Goal: Information Seeking & Learning: Find contact information

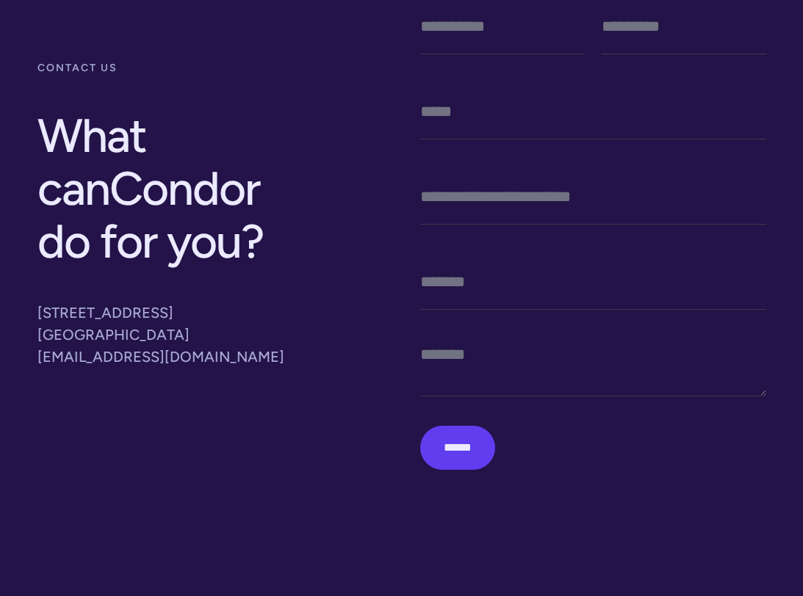
scroll to position [192, 0]
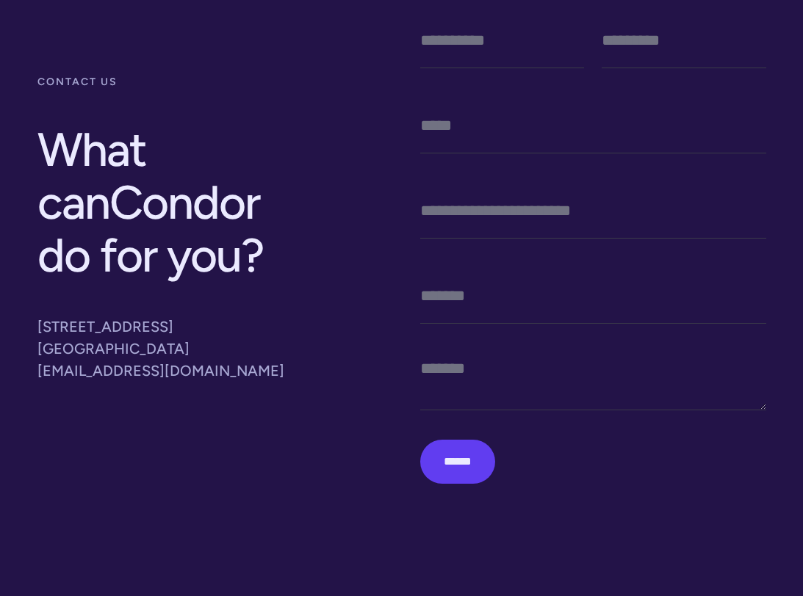
drag, startPoint x: 177, startPoint y: 348, endPoint x: 29, endPoint y: 325, distance: 150.2
click at [29, 325] on div "contact us What can Condor do for you ? [STREET_ADDRESS] [EMAIL_ADDRESS][DOMAIN…" at bounding box center [402, 253] width 752 height 541
copy p "[STREET_ADDRESS]"
click at [210, 369] on p "[STREET_ADDRESS] [EMAIL_ADDRESS][DOMAIN_NAME]" at bounding box center [175, 349] width 276 height 66
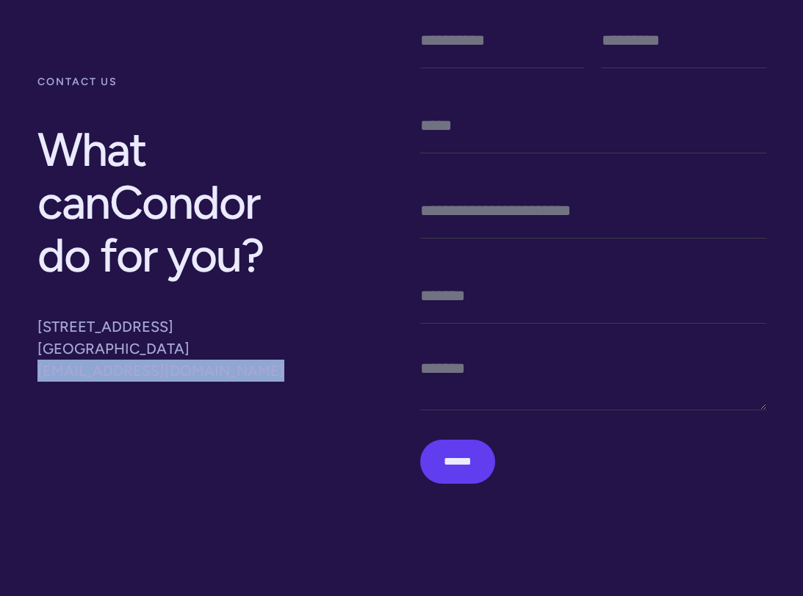
click at [210, 369] on p "[STREET_ADDRESS] [EMAIL_ADDRESS][DOMAIN_NAME]" at bounding box center [175, 349] width 276 height 66
copy p "[EMAIL_ADDRESS][DOMAIN_NAME]"
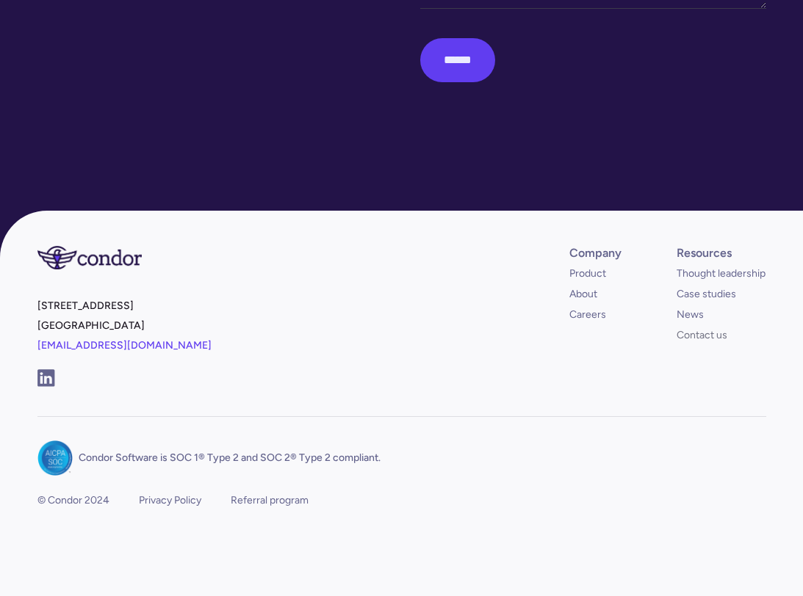
click at [725, 342] on link "Contact us" at bounding box center [701, 335] width 51 height 15
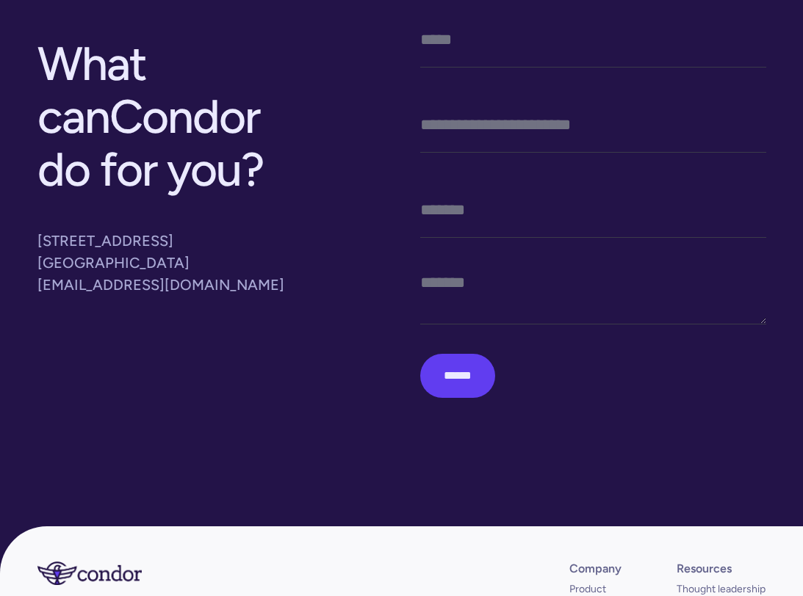
scroll to position [280, 0]
